Goal: Complete application form

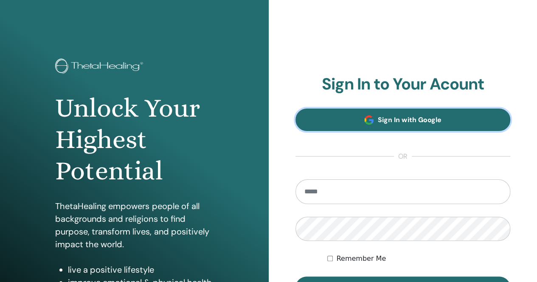
click at [416, 119] on span "Sign In with Google" at bounding box center [409, 120] width 63 height 9
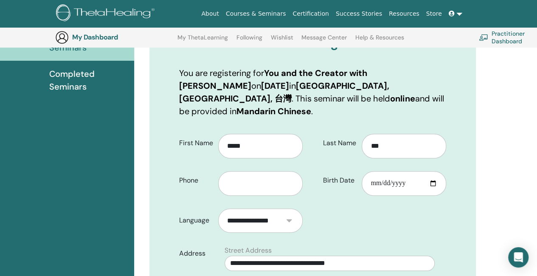
scroll to position [117, 0]
click at [265, 171] on input "text" at bounding box center [260, 183] width 85 height 25
click at [250, 171] on input "text" at bounding box center [260, 183] width 85 height 25
type input "*"
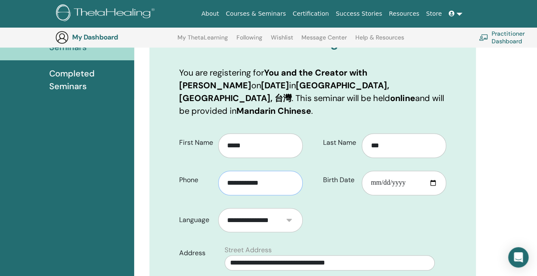
type input "**********"
click at [433, 171] on input "Birth Date" at bounding box center [404, 183] width 85 height 25
type input "**********"
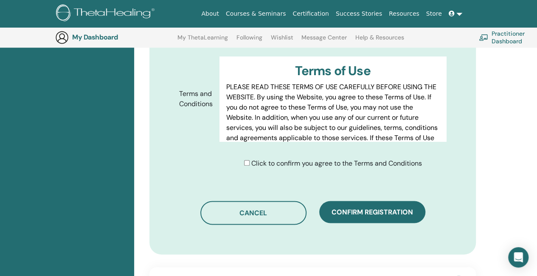
scroll to position [438, 0]
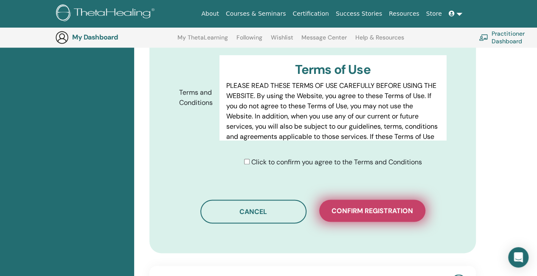
click at [356, 200] on button "Confirm registration" at bounding box center [372, 211] width 106 height 22
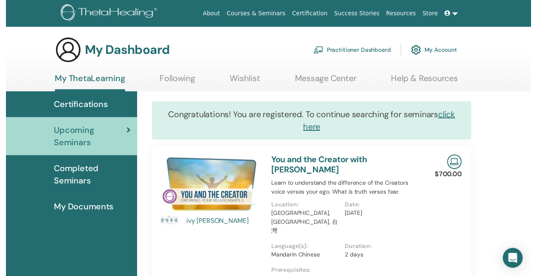
scroll to position [91, 0]
